Goal: Navigation & Orientation: Find specific page/section

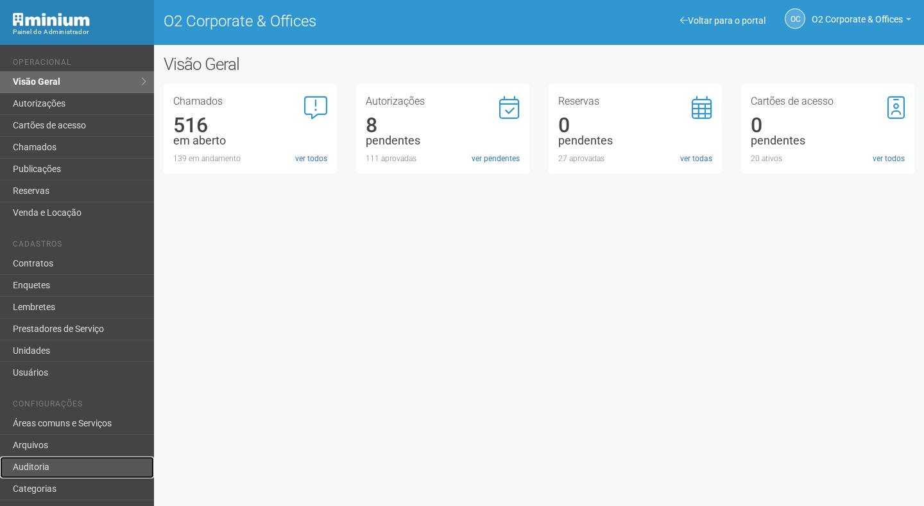
click at [57, 465] on link "Auditoria" at bounding box center [77, 467] width 154 height 22
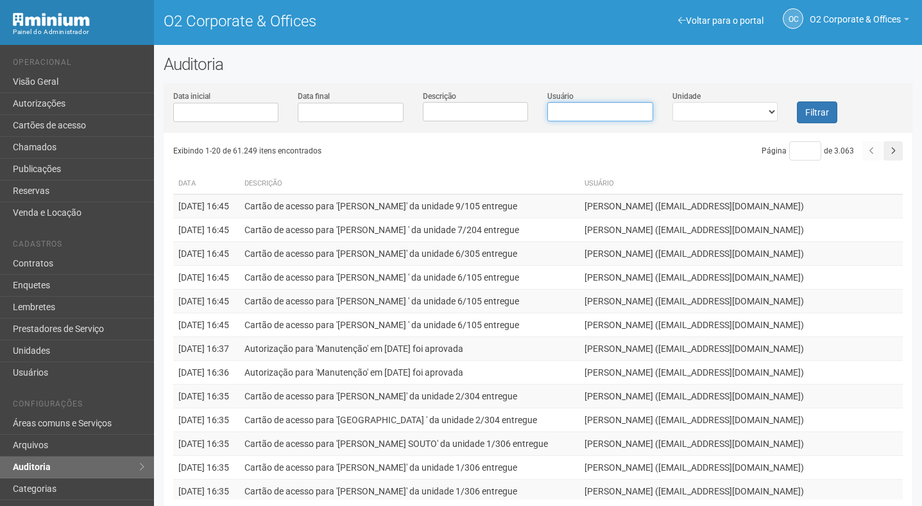
click at [574, 116] on input "Usuário" at bounding box center [600, 111] width 106 height 19
type input "*"
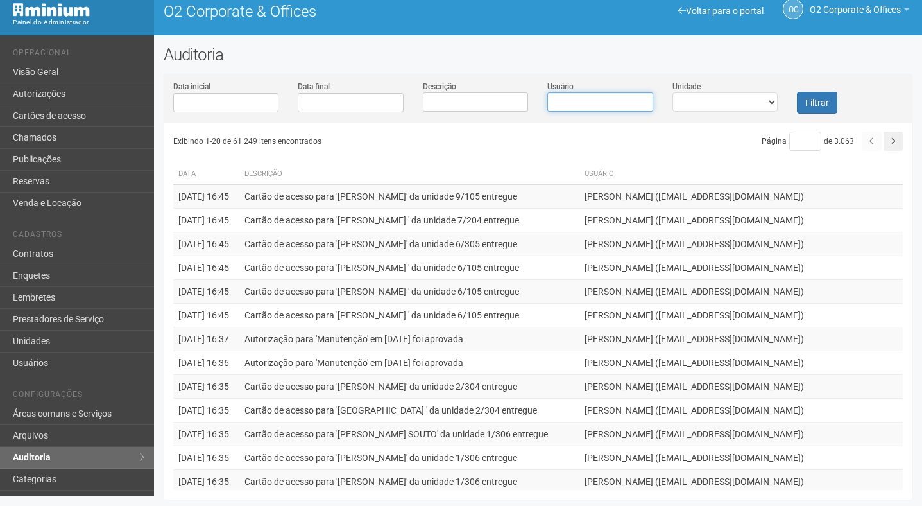
scroll to position [6, 0]
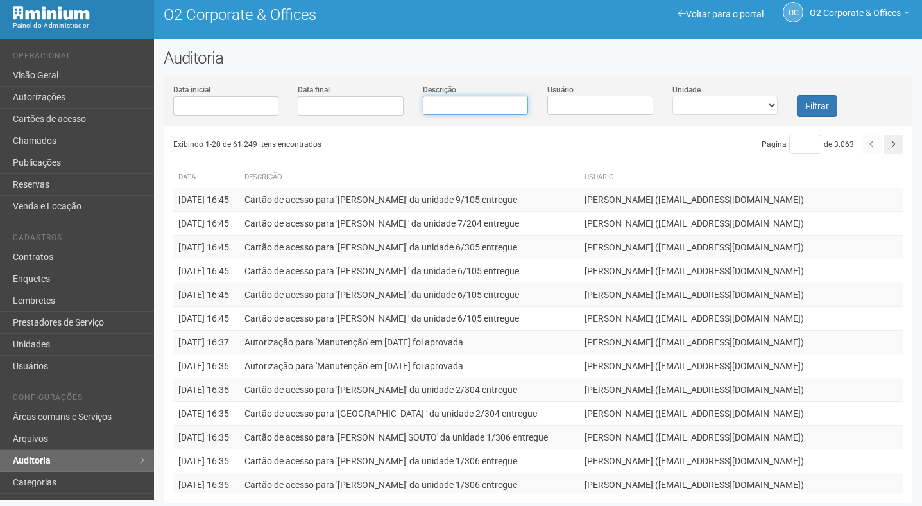
click at [461, 99] on input "Descrição" at bounding box center [476, 105] width 106 height 19
type input "******"
click at [797, 95] on button "Filtrar" at bounding box center [817, 106] width 40 height 22
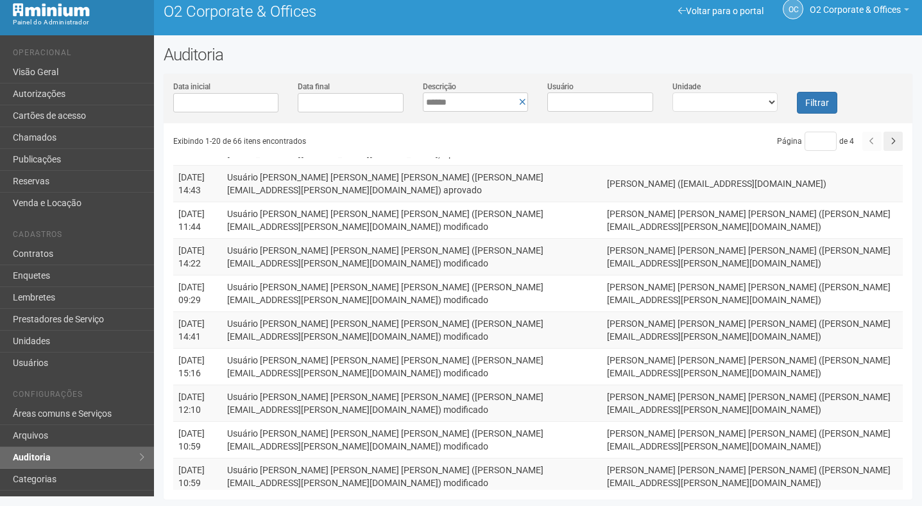
scroll to position [167, 0]
click at [895, 139] on icon "button" at bounding box center [893, 141] width 5 height 8
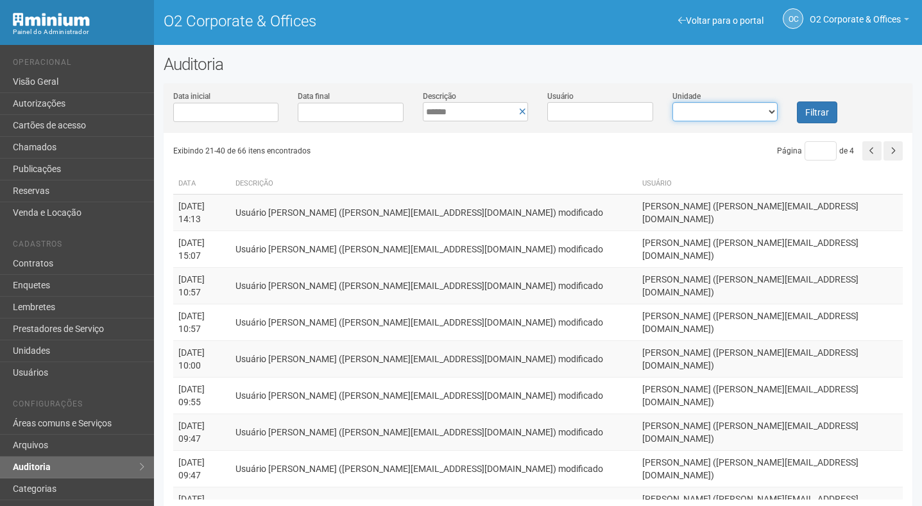
click at [722, 110] on select "**********" at bounding box center [726, 111] width 106 height 19
select select "**********"
click at [673, 102] on select "**********" at bounding box center [726, 111] width 106 height 19
click at [814, 110] on button "Filtrar" at bounding box center [817, 112] width 40 height 22
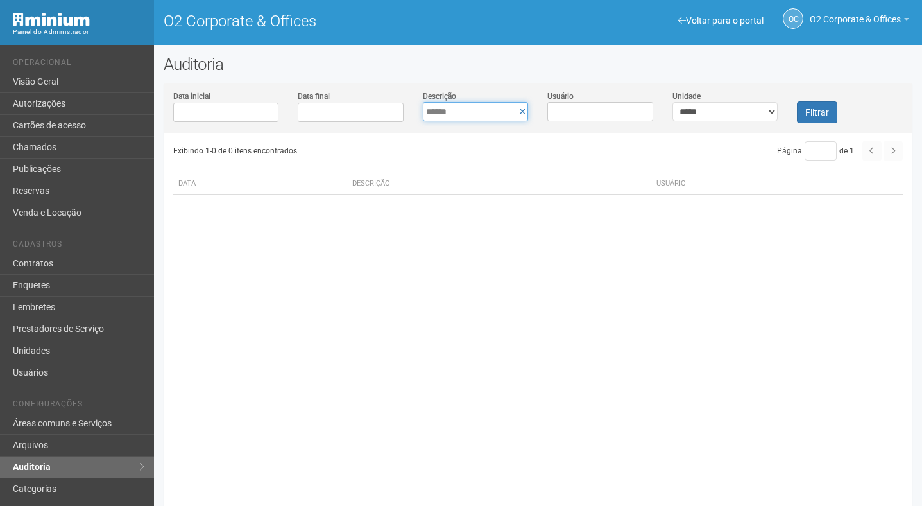
click at [526, 110] on input "******" at bounding box center [476, 111] width 106 height 19
click at [519, 110] on icon at bounding box center [522, 111] width 7 height 9
click at [830, 116] on button "Filtrar" at bounding box center [817, 112] width 40 height 22
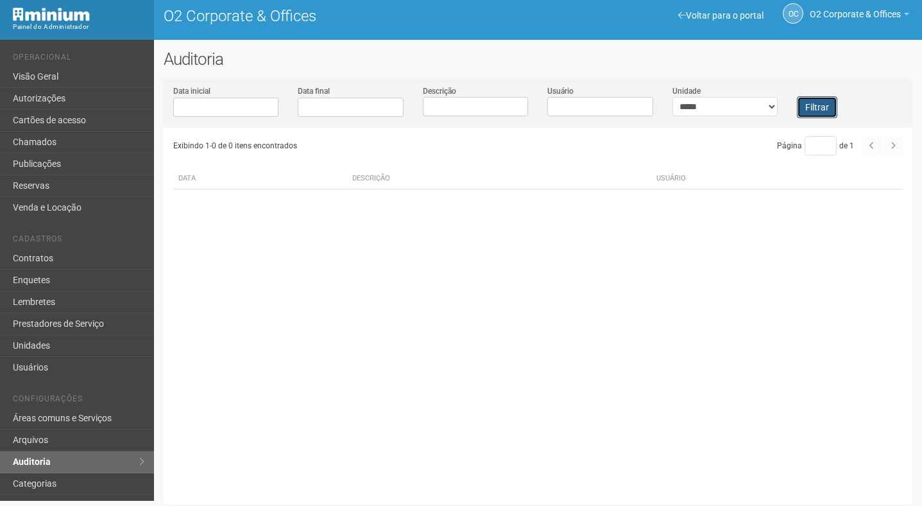
scroll to position [8, 0]
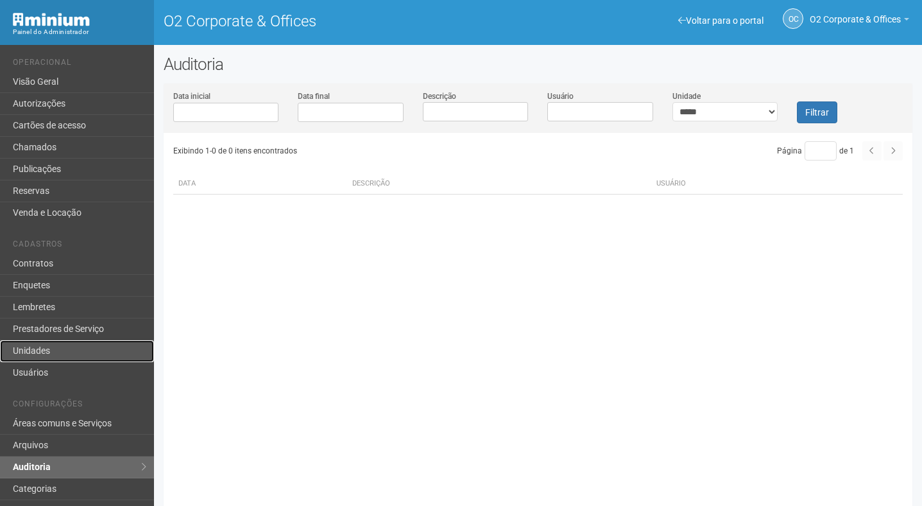
click at [72, 348] on link "Unidades" at bounding box center [77, 351] width 154 height 22
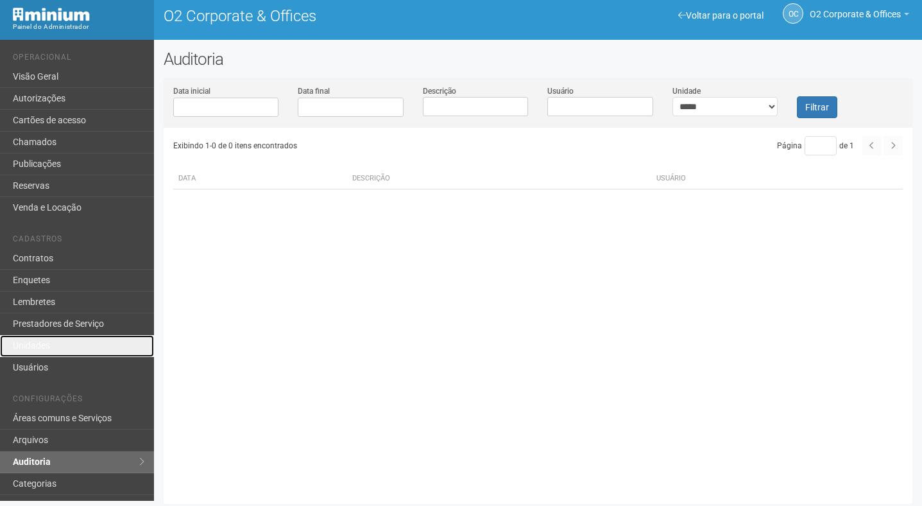
scroll to position [6, 0]
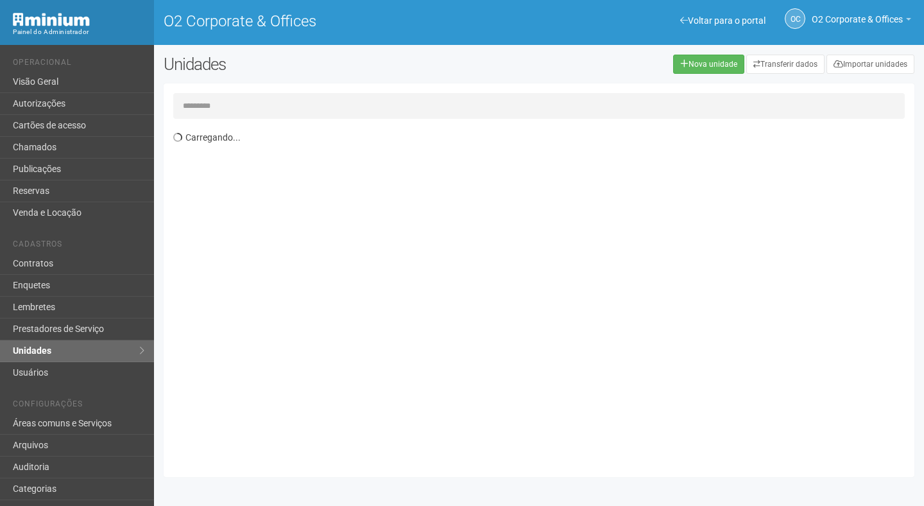
click at [228, 112] on input "text" at bounding box center [539, 106] width 732 height 26
type input "*****"
click at [198, 163] on th "Unidade" at bounding box center [222, 153] width 98 height 21
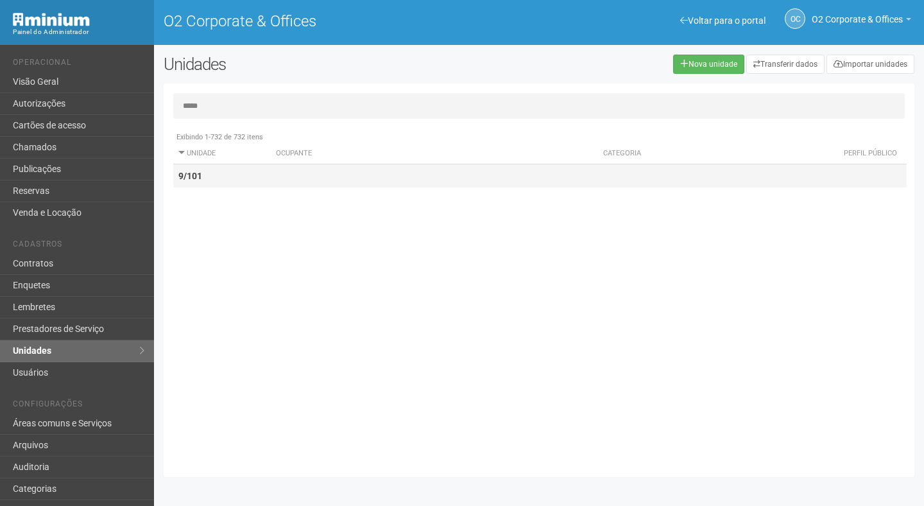
click at [201, 180] on strong "9/101" at bounding box center [190, 176] width 24 height 10
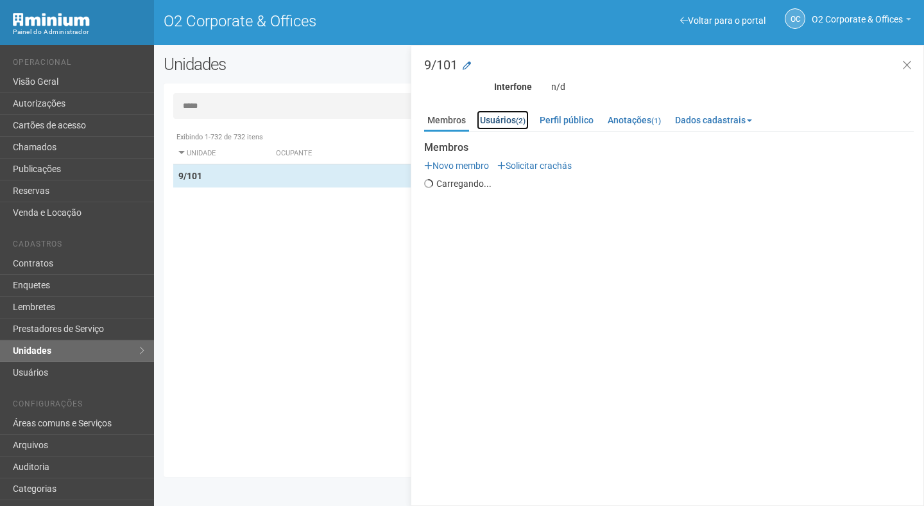
click at [504, 119] on link "Usuários (2)" at bounding box center [503, 119] width 52 height 19
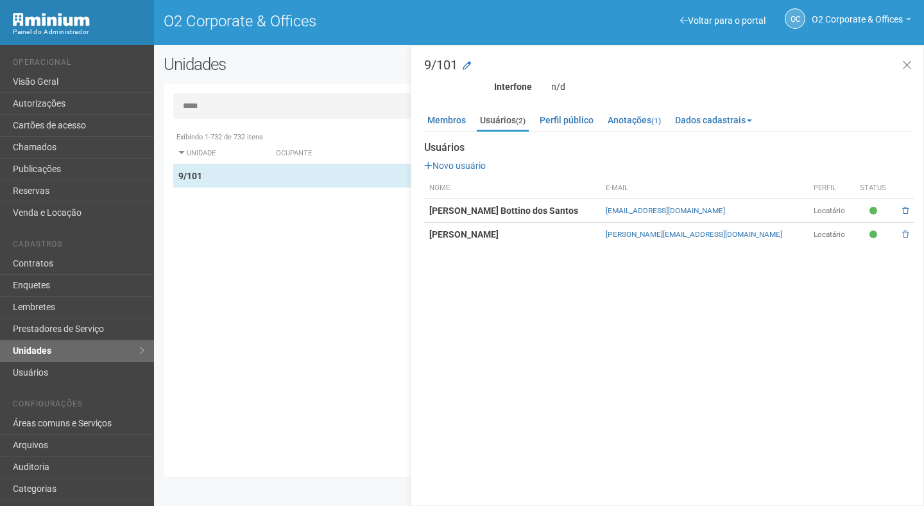
click at [547, 208] on strong "Cintia Ribeiro Bottino dos Santos" at bounding box center [503, 210] width 149 height 10
click at [666, 214] on td "cintia.santos@zte.com.cn" at bounding box center [704, 211] width 207 height 24
click at [667, 211] on link "[EMAIL_ADDRESS][PERSON_NAME][DOMAIN_NAME]" at bounding box center [665, 210] width 119 height 9
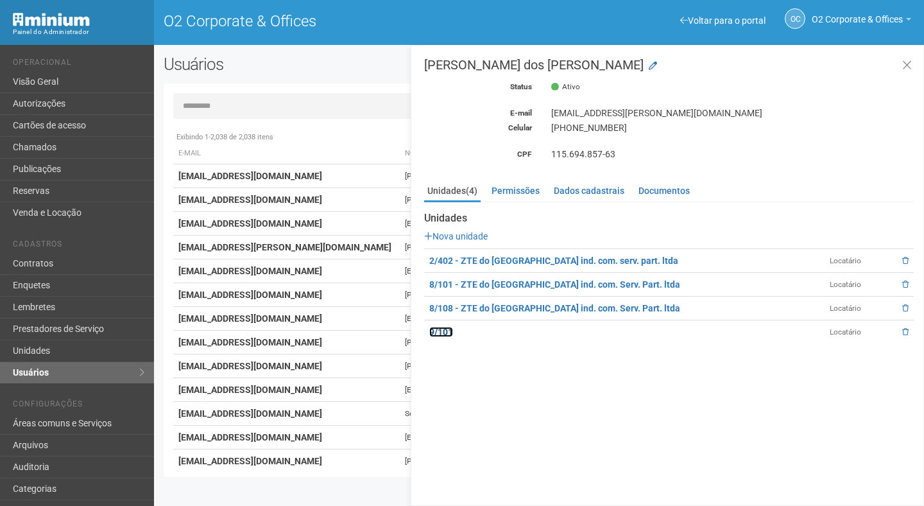
click at [447, 328] on link "9/101" at bounding box center [441, 332] width 24 height 10
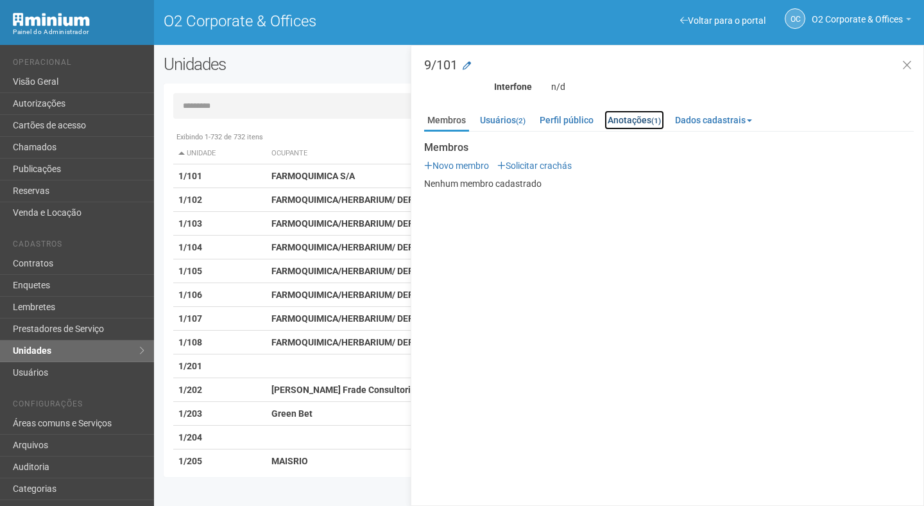
click at [642, 121] on link "Anotações (1)" at bounding box center [635, 119] width 60 height 19
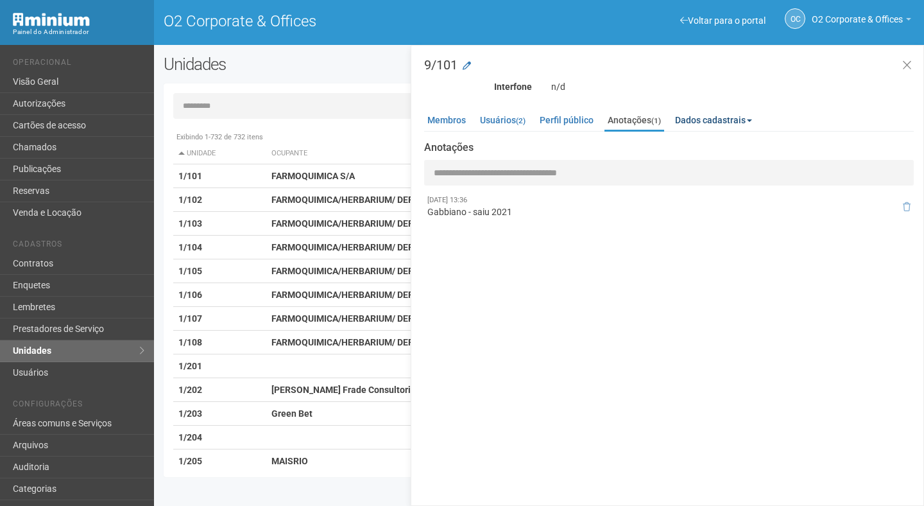
click at [718, 124] on link "Dados cadastrais" at bounding box center [713, 119] width 83 height 19
click at [703, 157] on link "Locatário" at bounding box center [723, 158] width 101 height 17
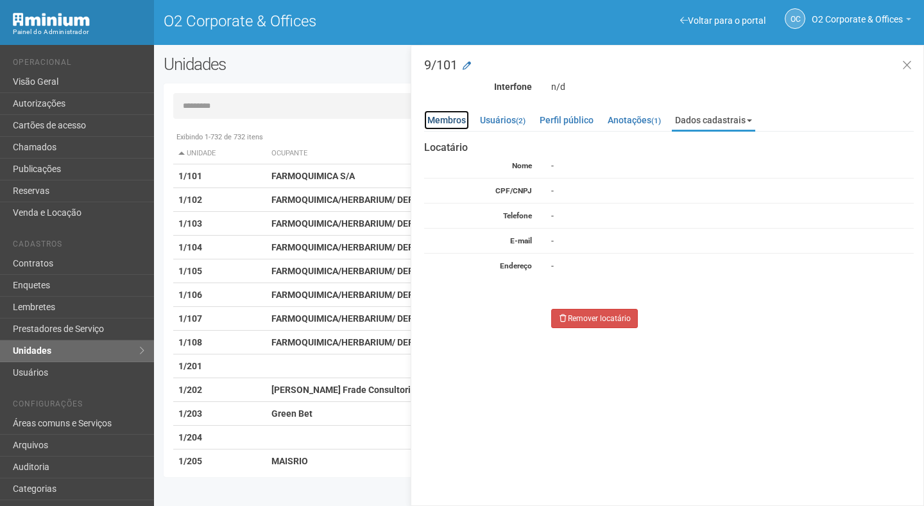
click at [449, 119] on link "Membros" at bounding box center [446, 119] width 45 height 19
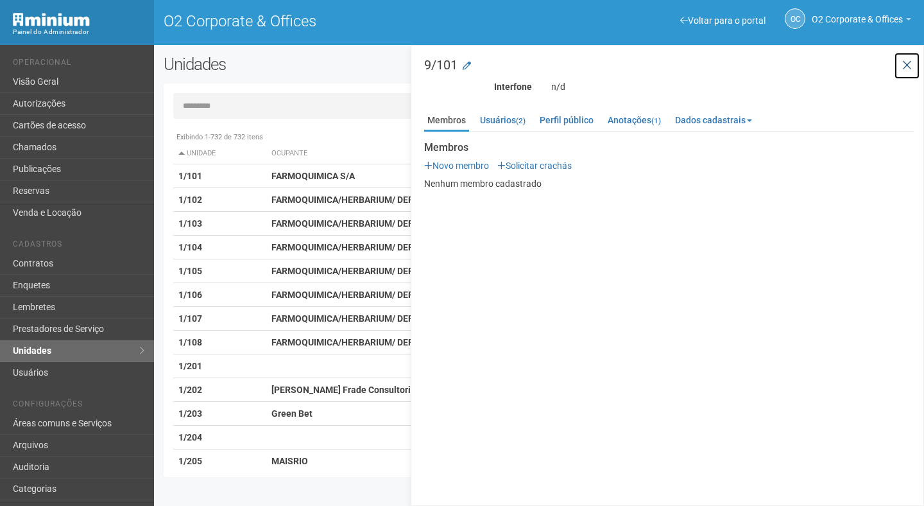
click at [904, 65] on icon at bounding box center [907, 65] width 10 height 13
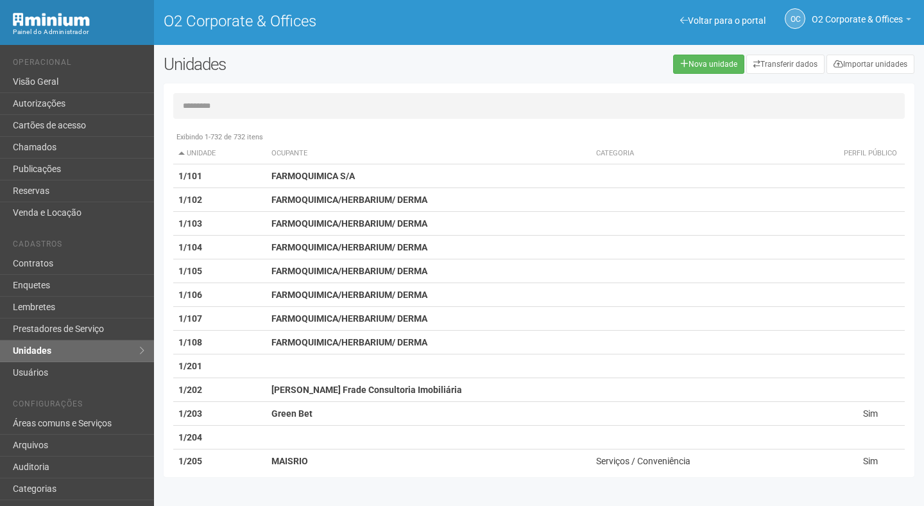
click at [299, 74] on div "Unidades" at bounding box center [314, 69] width 321 height 29
click at [68, 90] on link "Visão Geral" at bounding box center [77, 82] width 154 height 22
